Goal: Answer question/provide support: Answer question/provide support

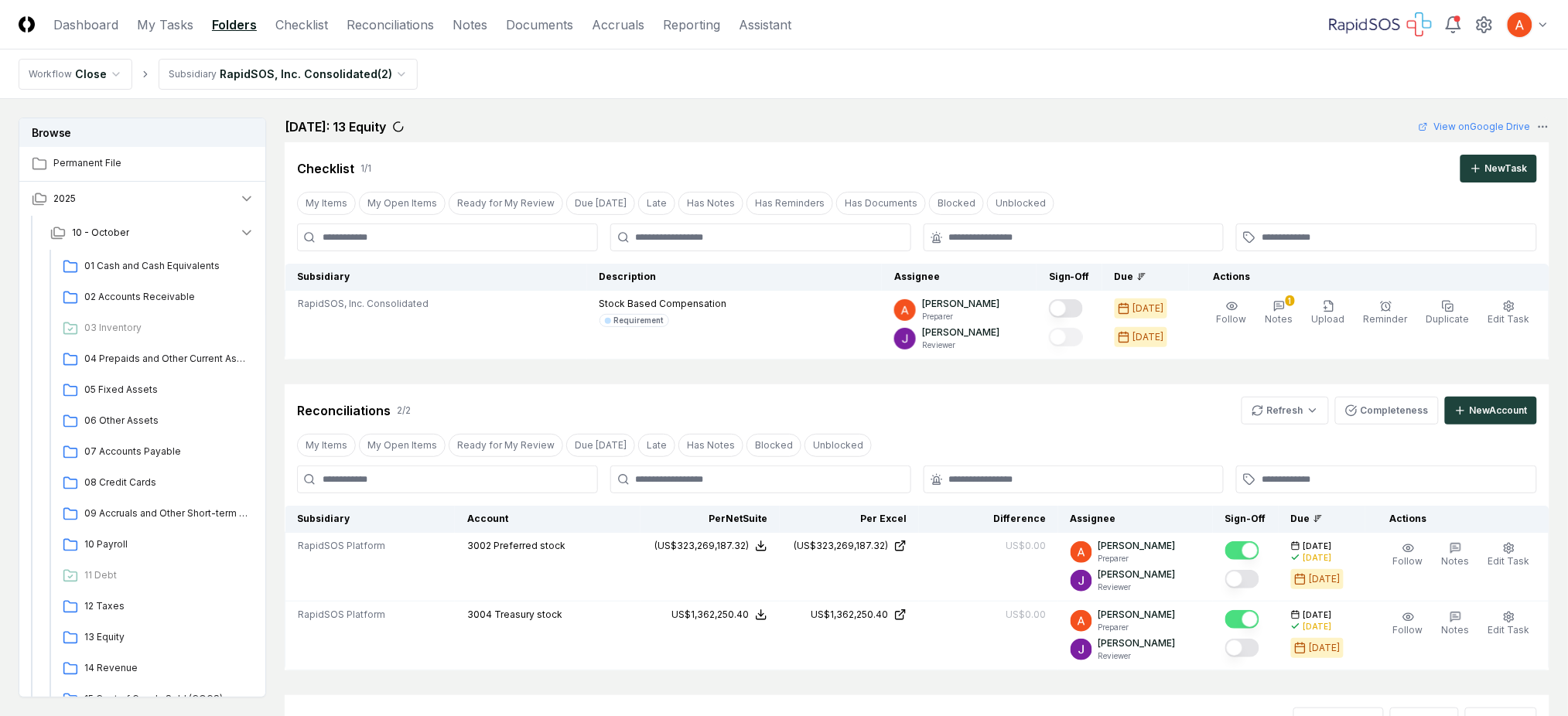
scroll to position [206, 0]
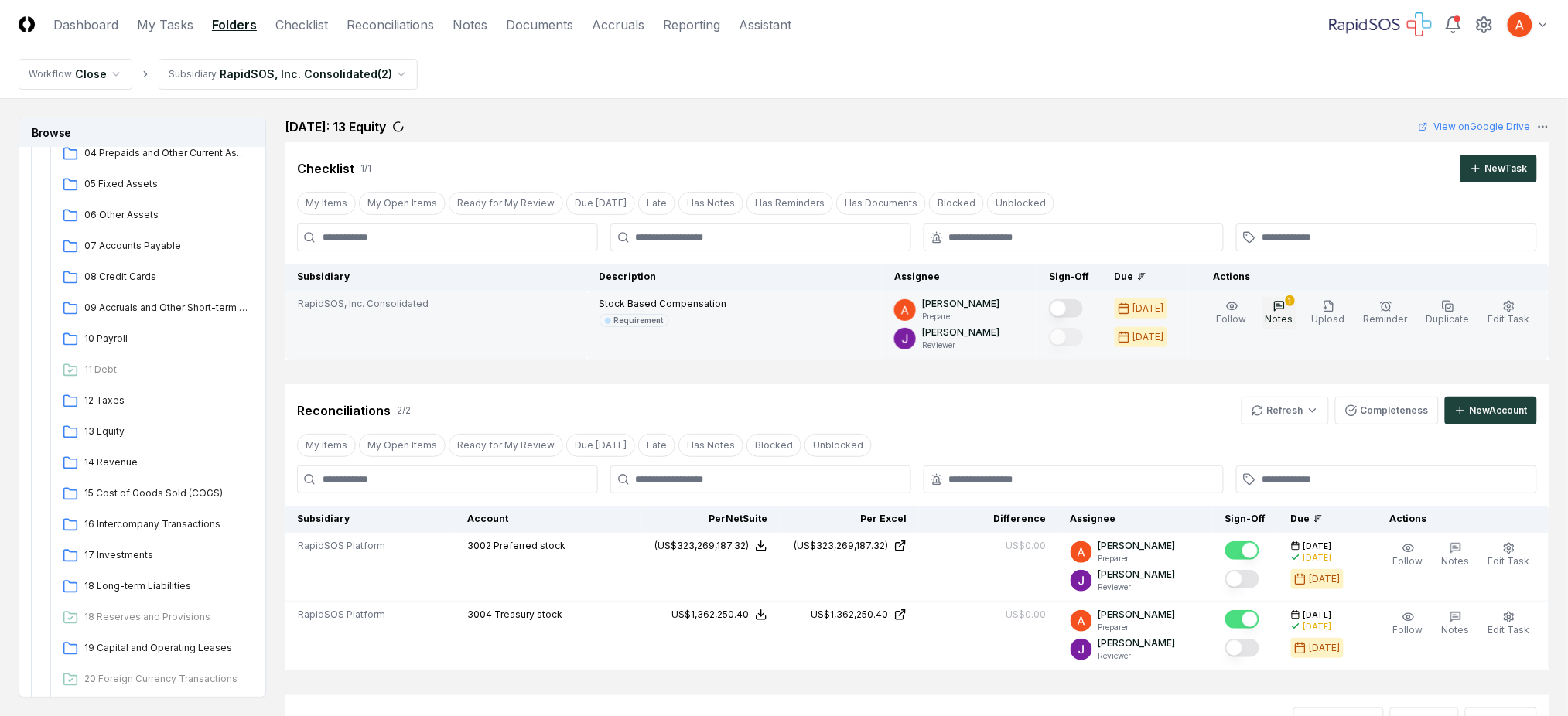
click at [1294, 313] on span "Notes" at bounding box center [1279, 318] width 27 height 12
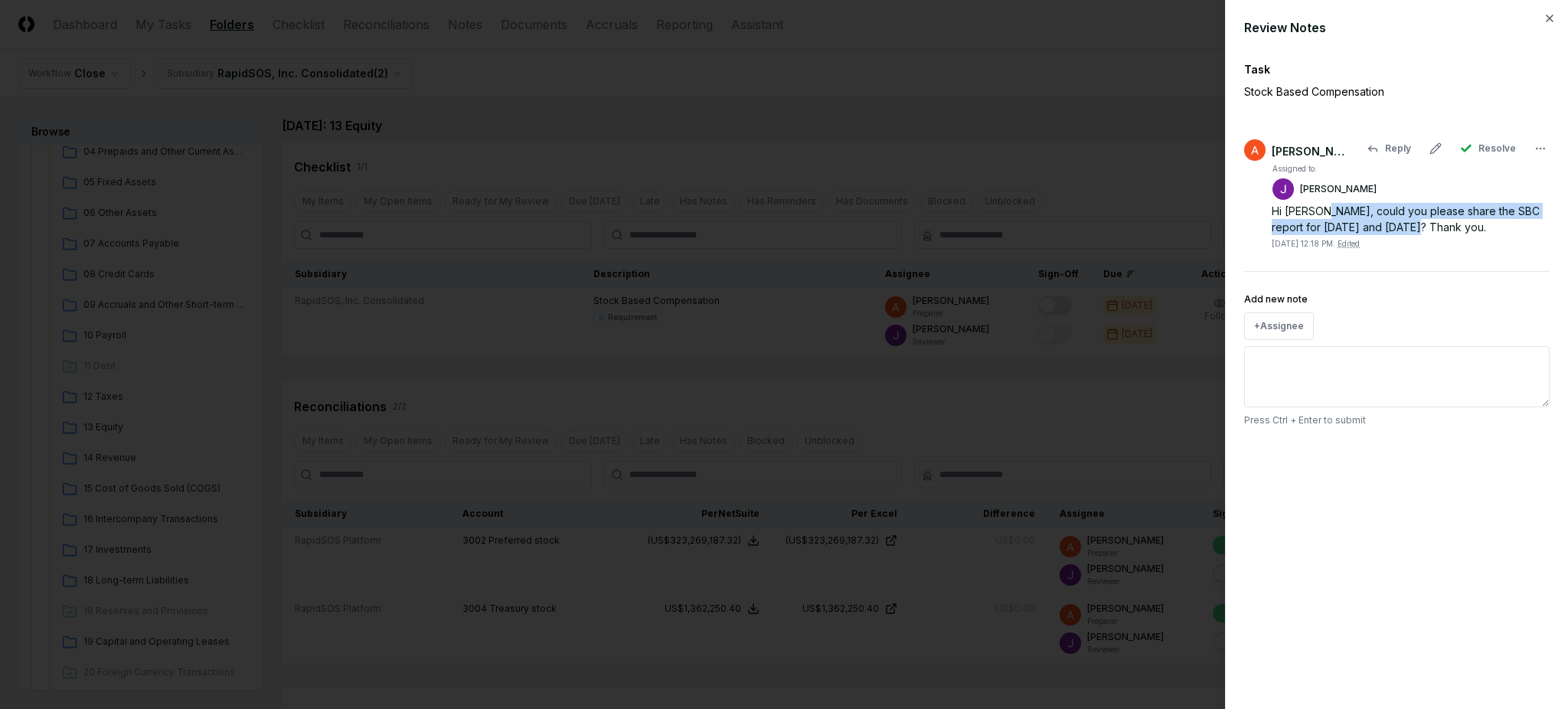
drag, startPoint x: 1324, startPoint y: 211, endPoint x: 1418, endPoint y: 226, distance: 95.2
click at [1418, 226] on div "Hi [PERSON_NAME], could you please share the SBC report for [DATE] and [DATE]? …" at bounding box center [1410, 219] width 278 height 33
click at [1409, 231] on div "Hi [PERSON_NAME], could you please share the SBC report for [DATE] and [DATE]? …" at bounding box center [1410, 219] width 278 height 33
drag, startPoint x: 1429, startPoint y: 226, endPoint x: 1258, endPoint y: 216, distance: 171.3
click at [1258, 216] on div "[PERSON_NAME] Reply Resolve Assigned to: [PERSON_NAME] Hi [PERSON_NAME], could …" at bounding box center [1396, 195] width 305 height 110
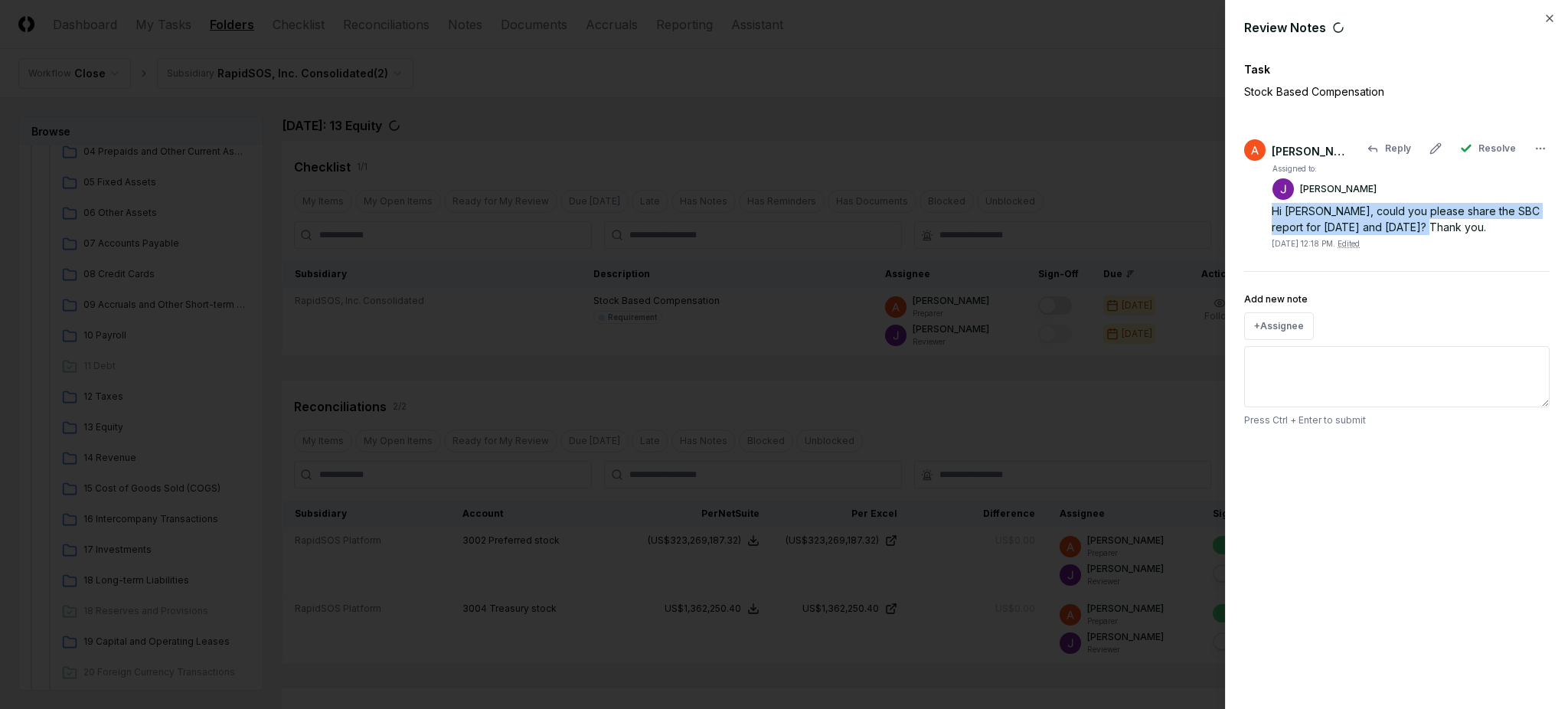
click at [1332, 225] on div "Hi [PERSON_NAME], could you please share the SBC report for [DATE] and [DATE]? …" at bounding box center [1410, 219] width 278 height 33
click at [1379, 214] on div "Hi [PERSON_NAME], could you please share the SBC report for [DATE] and [DATE]? …" at bounding box center [1410, 219] width 278 height 33
click at [1550, 13] on icon "button" at bounding box center [1550, 19] width 13 height 13
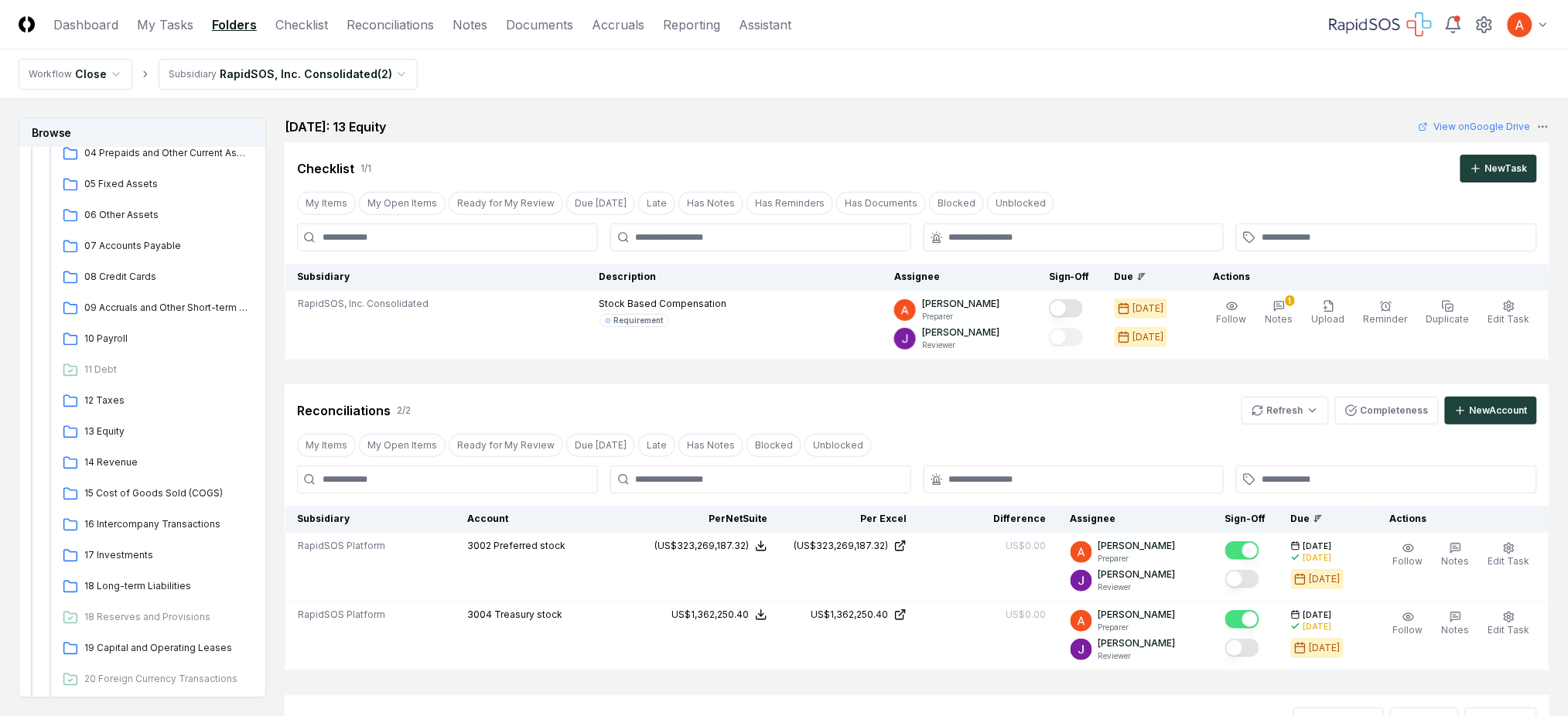
click at [1045, 133] on div "[DATE]: 13 Equity View on Google Drive" at bounding box center [917, 127] width 1265 height 18
